Goal: Navigation & Orientation: Find specific page/section

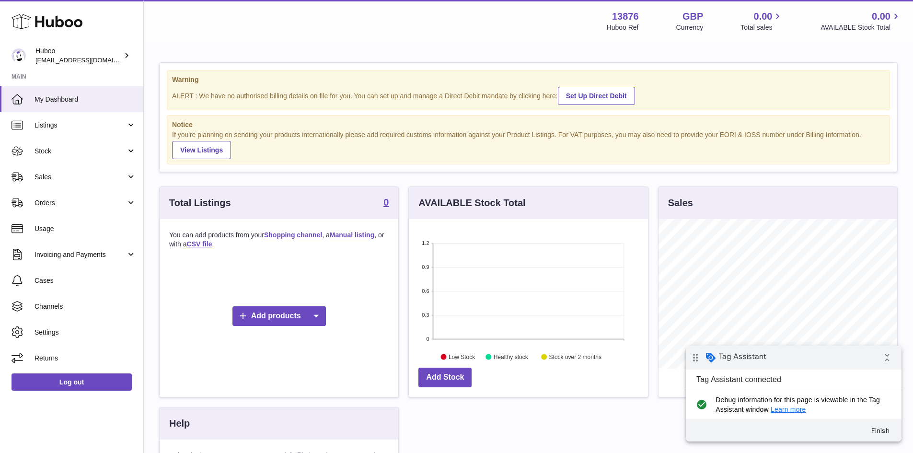
scroll to position [479239, 479150]
click at [54, 21] on icon at bounding box center [47, 21] width 71 height 19
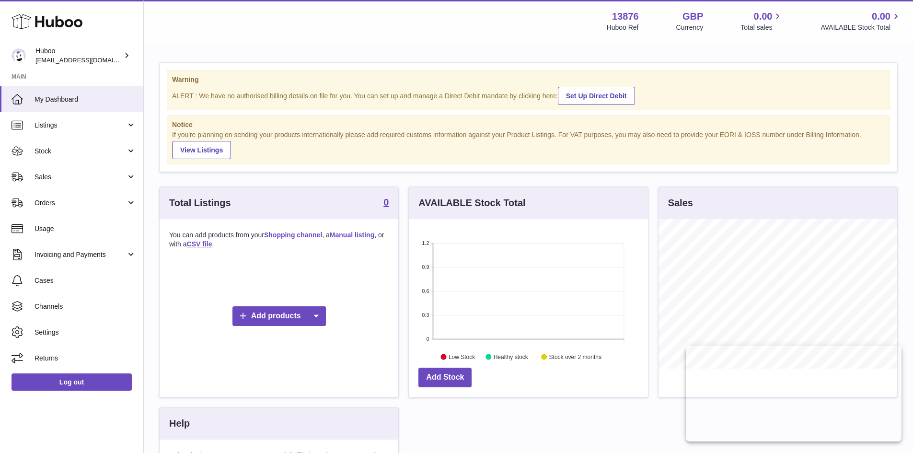
scroll to position [150, 239]
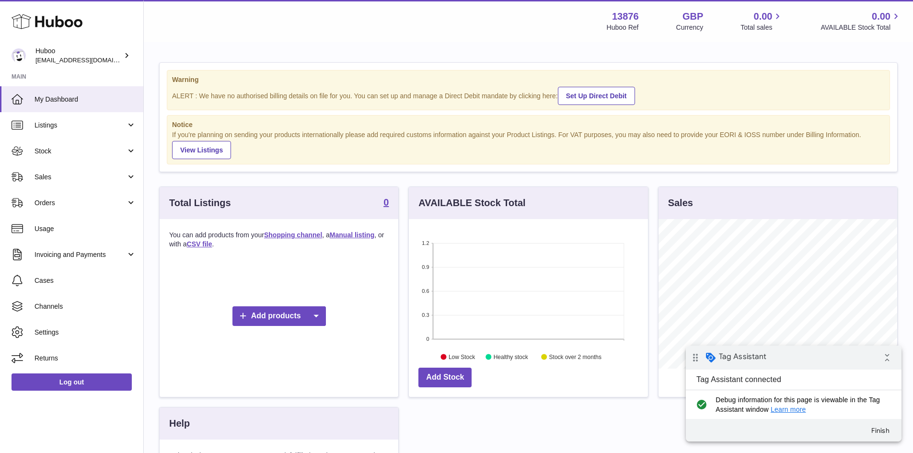
scroll to position [150, 239]
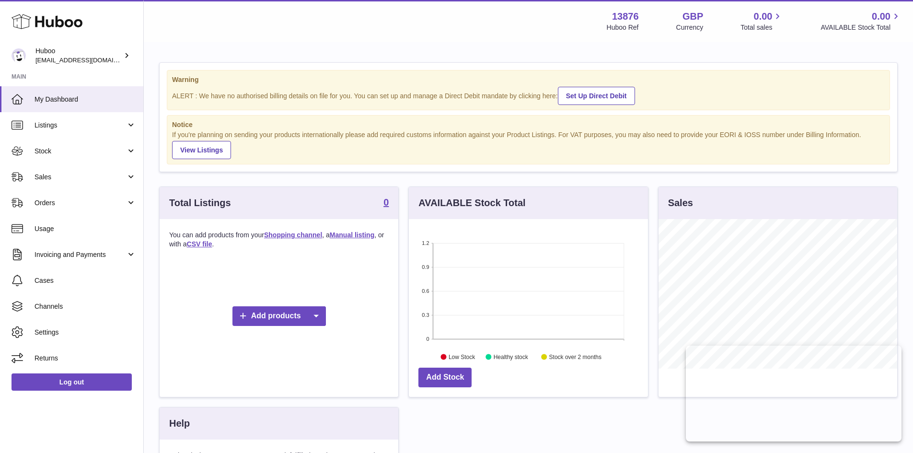
scroll to position [150, 239]
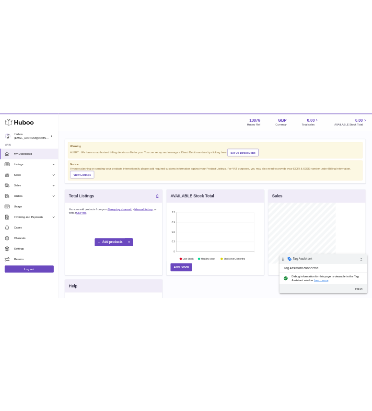
scroll to position [479239, 479220]
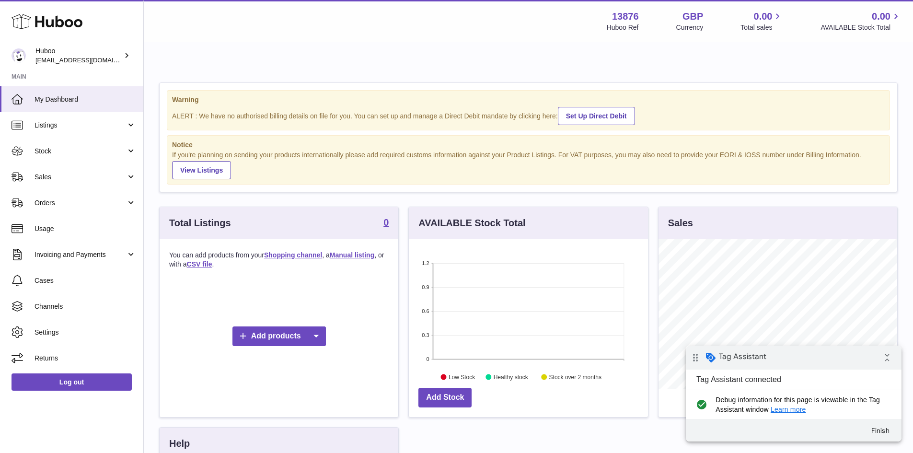
click at [274, 76] on div "Warning ALERT : We have no authorised billing details on file for you. You can …" at bounding box center [528, 336] width 769 height 547
click at [884, 433] on button "Finish" at bounding box center [880, 430] width 35 height 17
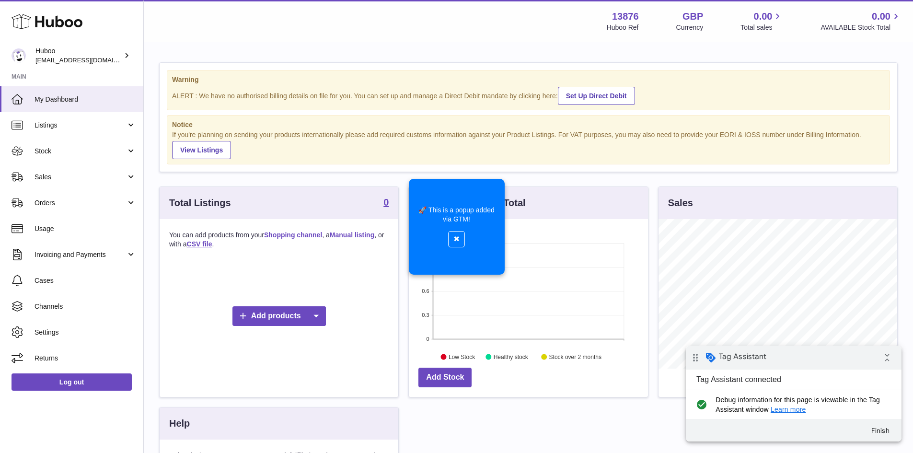
click at [458, 240] on button "✖" at bounding box center [456, 239] width 17 height 16
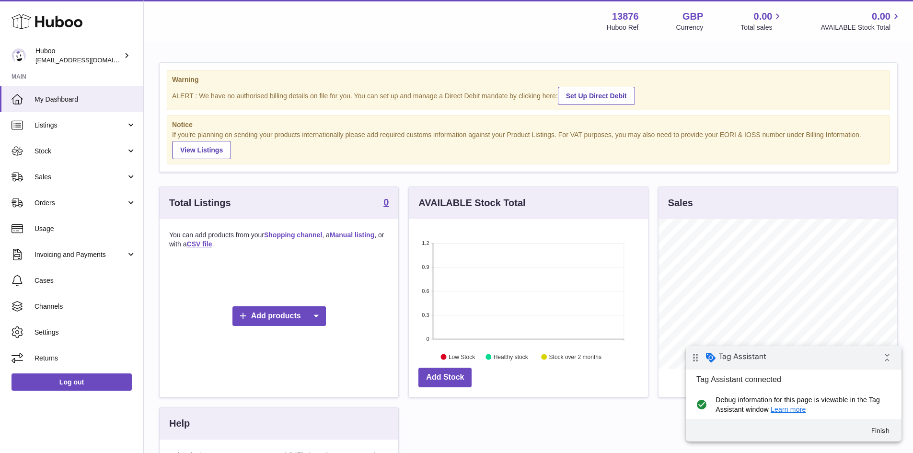
scroll to position [150, 239]
